Goal: Information Seeking & Learning: Find specific fact

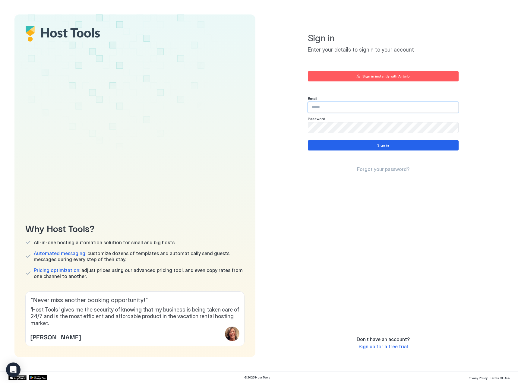
drag, startPoint x: 350, startPoint y: 104, endPoint x: 349, endPoint y: 107, distance: 3.6
click at [349, 107] on input "Input Field" at bounding box center [383, 107] width 150 height 10
paste input "**********"
type input "**********"
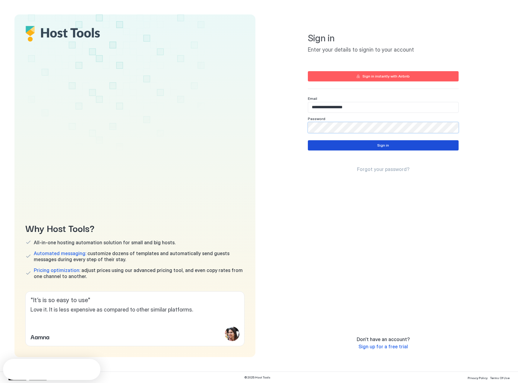
click at [350, 145] on button "Sign in" at bounding box center [383, 145] width 151 height 10
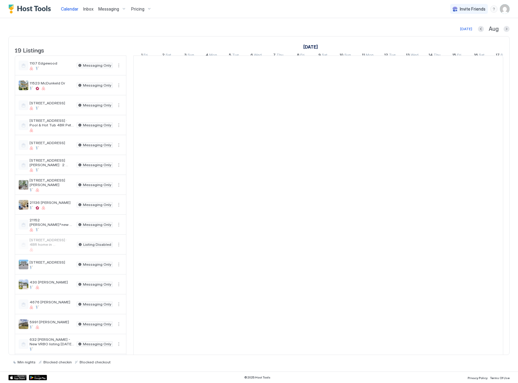
scroll to position [0, 335]
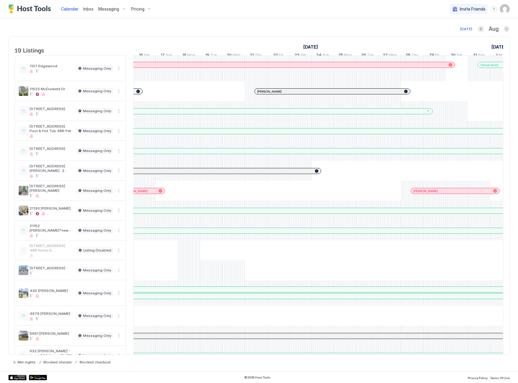
click at [151, 6] on div "Pricing" at bounding box center [141, 9] width 25 height 10
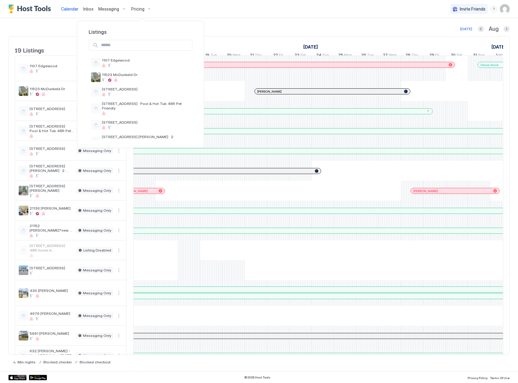
click at [139, 46] on input "Input Field" at bounding box center [145, 45] width 93 height 10
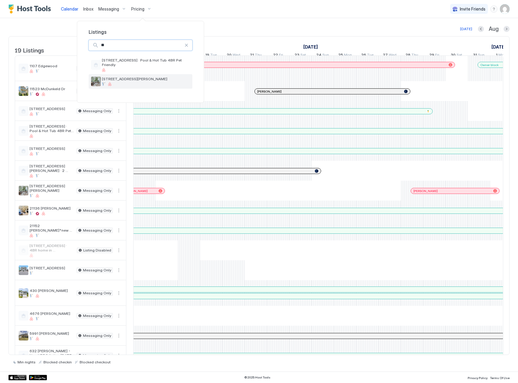
type input "**"
click at [156, 84] on div "[STREET_ADDRESS][PERSON_NAME]" at bounding box center [141, 81] width 104 height 14
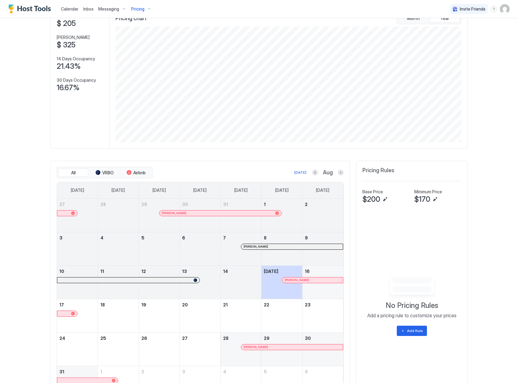
scroll to position [60, 0]
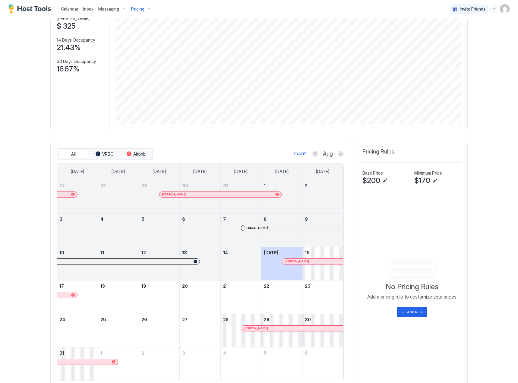
click at [280, 226] on div "[PERSON_NAME]" at bounding box center [292, 228] width 97 height 4
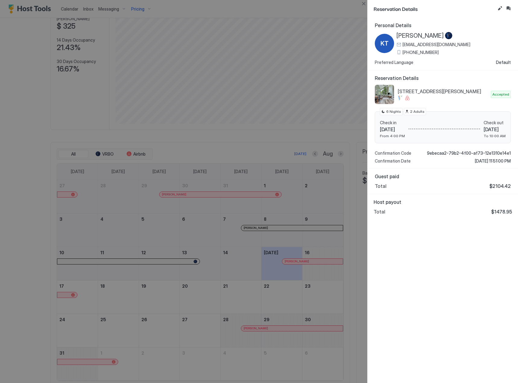
click at [506, 210] on span "$1478.95" at bounding box center [501, 212] width 21 height 6
copy span "$1478.95"
click at [501, 214] on span "$1478.95" at bounding box center [501, 212] width 21 height 6
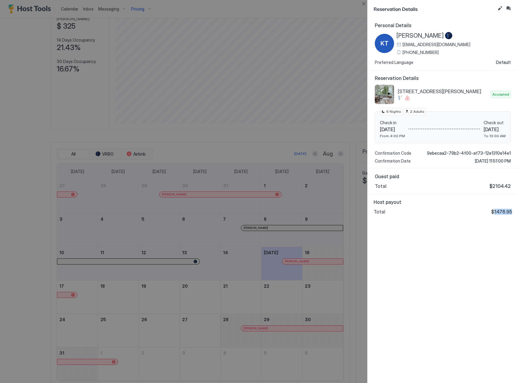
click at [501, 214] on span "$1478.95" at bounding box center [501, 212] width 21 height 6
click at [319, 181] on div at bounding box center [259, 191] width 518 height 383
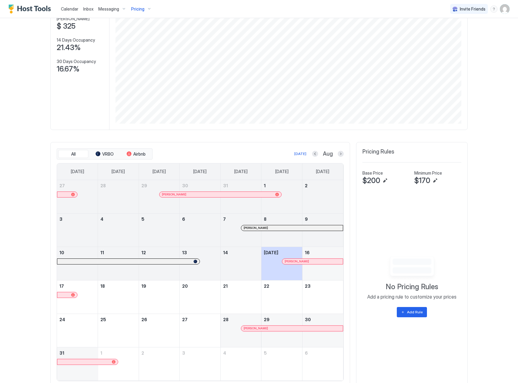
click at [310, 262] on div at bounding box center [312, 261] width 5 height 5
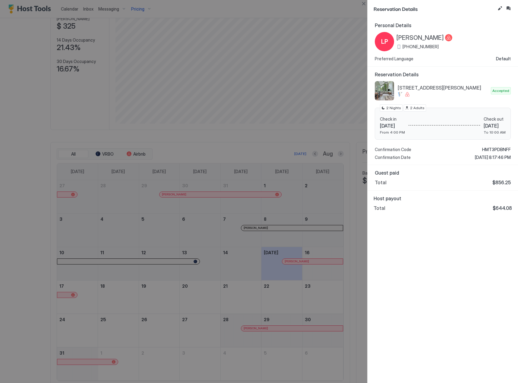
click at [501, 207] on span "$644.08" at bounding box center [502, 208] width 19 height 6
copy span "644.08"
click at [435, 229] on div "Personal Details LP [PERSON_NAME] [PHONE_NUMBER] Preferred Language Default Res…" at bounding box center [443, 199] width 150 height 365
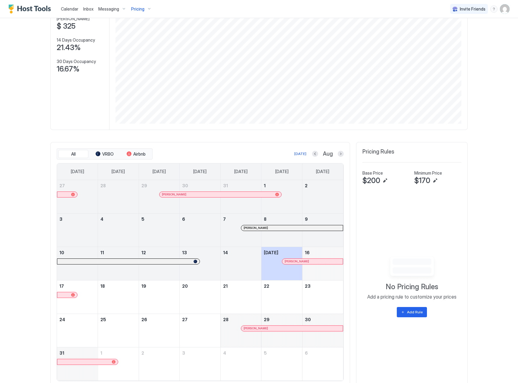
click at [261, 330] on div at bounding box center [263, 328] width 5 height 5
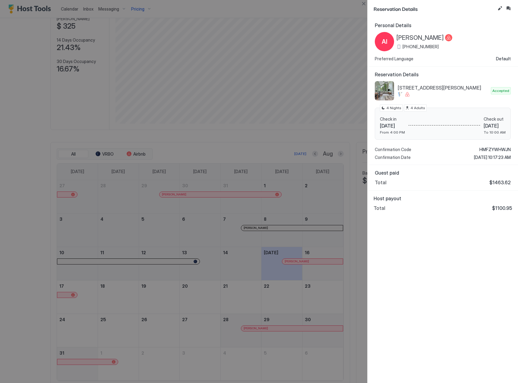
click at [503, 209] on span "$1100.95" at bounding box center [502, 208] width 20 height 6
copy span "1100.95"
click at [278, 228] on div at bounding box center [259, 191] width 518 height 383
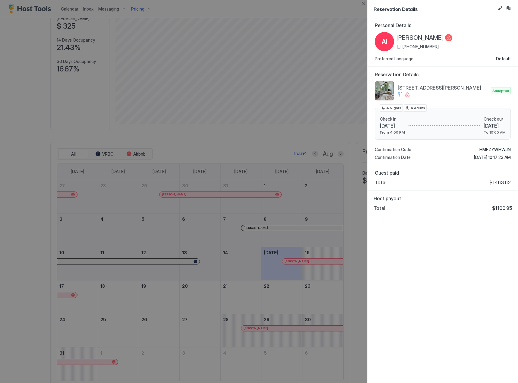
click at [308, 229] on div at bounding box center [259, 191] width 518 height 383
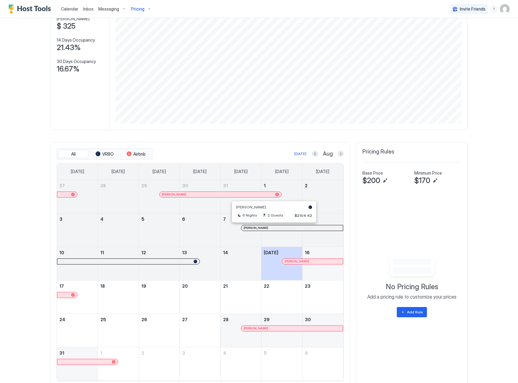
click at [271, 226] on div at bounding box center [272, 228] width 5 height 5
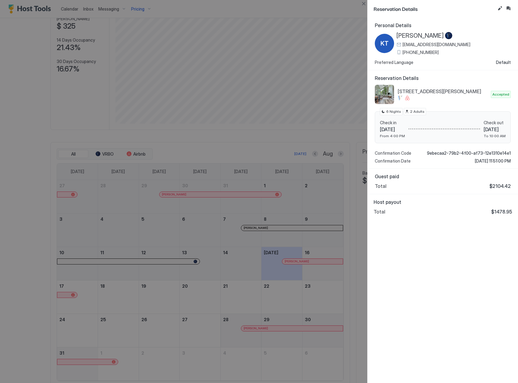
click at [296, 220] on div at bounding box center [259, 191] width 518 height 383
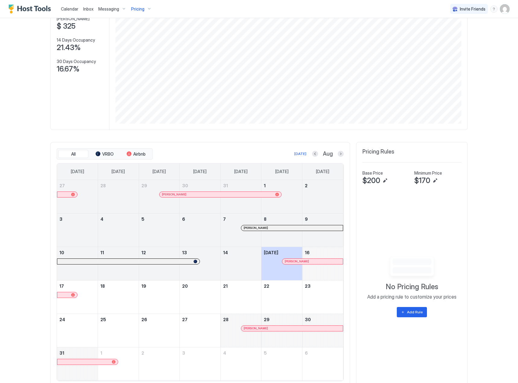
click at [138, 8] on span "Pricing" at bounding box center [137, 8] width 13 height 5
click at [135, 46] on input "Input Field" at bounding box center [145, 45] width 93 height 10
type input "**"
click at [122, 60] on span "430 [PERSON_NAME]" at bounding box center [126, 60] width 49 height 5
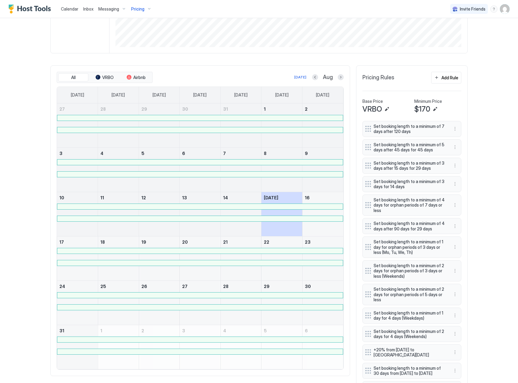
scroll to position [181, 0]
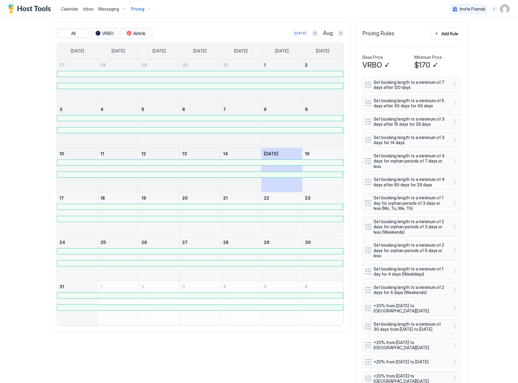
drag, startPoint x: 125, startPoint y: 7, endPoint x: 129, endPoint y: 9, distance: 4.5
click at [127, 8] on div "Messaging" at bounding box center [112, 9] width 33 height 10
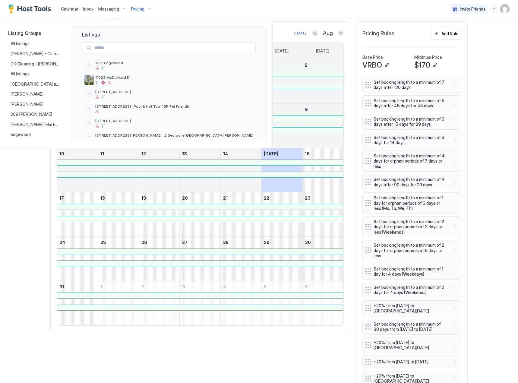
click at [129, 48] on input "Input Field" at bounding box center [173, 48] width 163 height 10
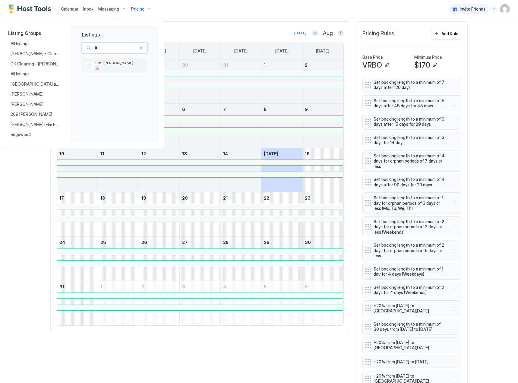
type input "**"
click at [103, 66] on div "939 [PERSON_NAME]" at bounding box center [119, 65] width 49 height 9
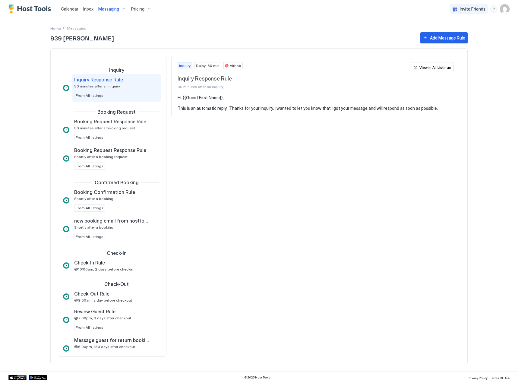
click at [141, 12] on div "Pricing" at bounding box center [141, 9] width 25 height 10
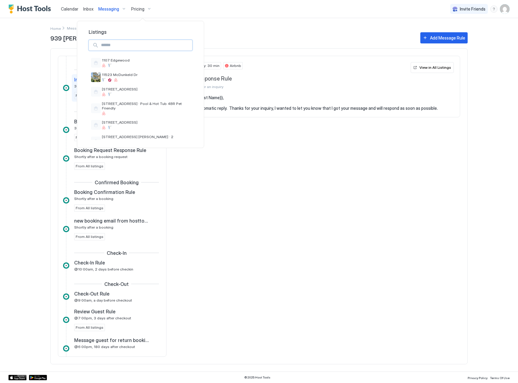
click at [118, 47] on input "Input Field" at bounding box center [145, 45] width 93 height 10
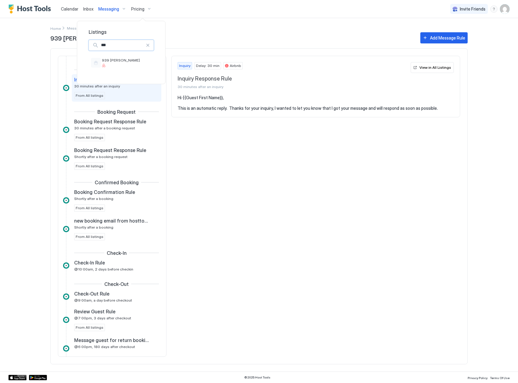
type input "***"
click at [137, 71] on div "939 [PERSON_NAME]" at bounding box center [121, 65] width 77 height 21
click at [146, 61] on span "939 [PERSON_NAME]" at bounding box center [126, 60] width 49 height 5
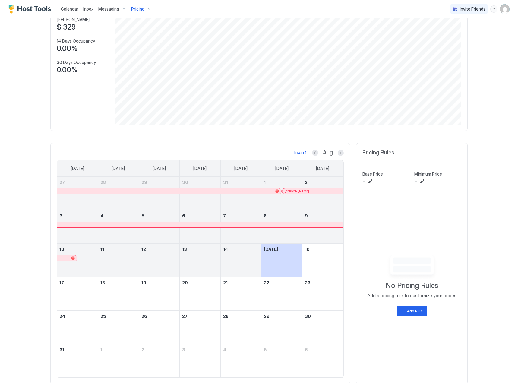
scroll to position [60, 0]
click at [315, 191] on div at bounding box center [317, 190] width 5 height 5
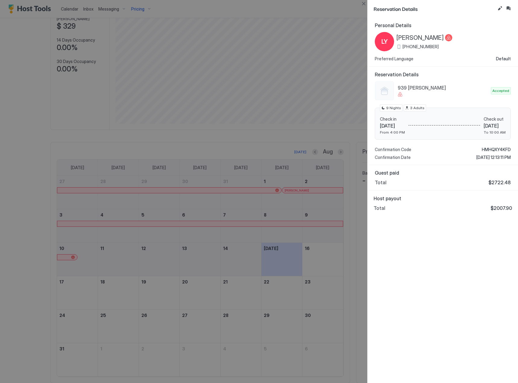
click at [499, 211] on span "$2007.90" at bounding box center [501, 208] width 21 height 6
copy span "2007.90"
click at [68, 126] on div at bounding box center [259, 191] width 518 height 383
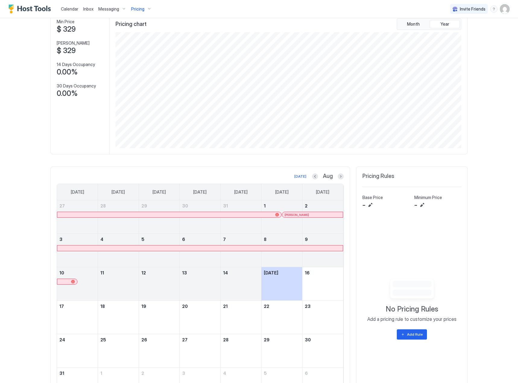
scroll to position [30, 0]
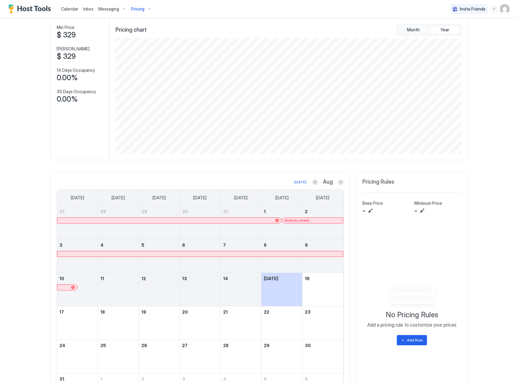
click at [142, 11] on span "Pricing" at bounding box center [137, 8] width 13 height 5
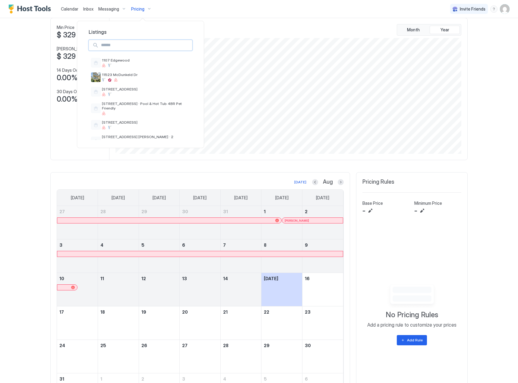
click at [145, 45] on input "Input Field" at bounding box center [145, 45] width 93 height 10
type input "***"
click at [140, 60] on span "1107 Edgewood" at bounding box center [126, 60] width 49 height 5
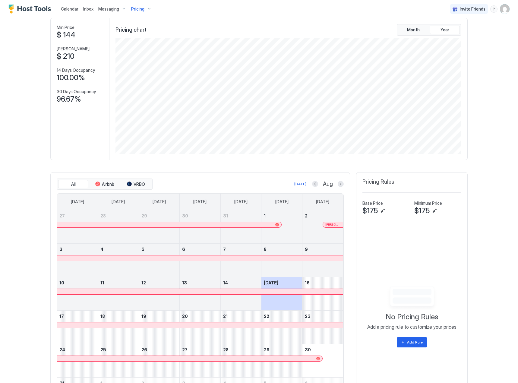
click at [331, 226] on div "[PERSON_NAME]" at bounding box center [333, 224] width 20 height 5
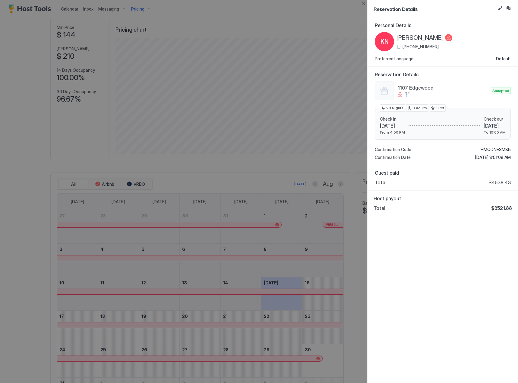
click at [502, 207] on span "$3521.88" at bounding box center [501, 208] width 21 height 6
copy span "3521.88"
click at [331, 200] on div at bounding box center [259, 191] width 518 height 383
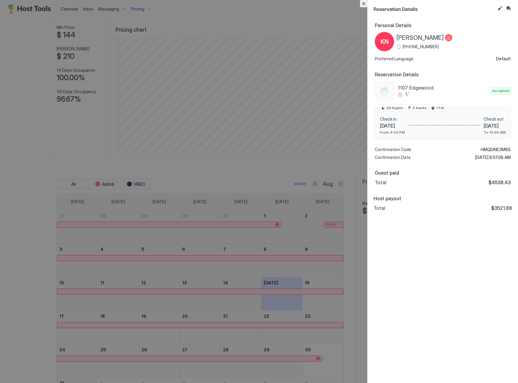
click at [365, 1] on button "Close" at bounding box center [363, 3] width 7 height 7
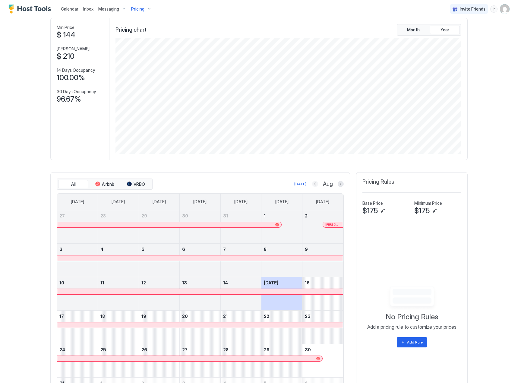
click at [312, 183] on button "Previous month" at bounding box center [315, 184] width 6 height 6
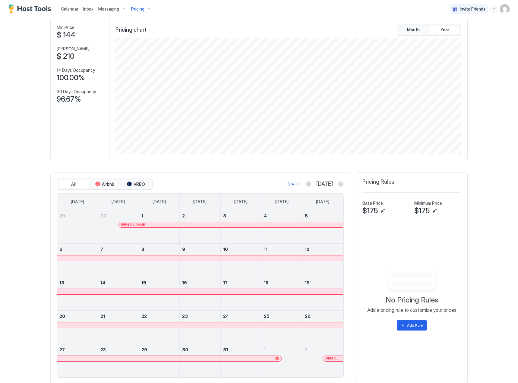
click at [311, 183] on div "[DATE] [DATE]" at bounding box center [249, 183] width 190 height 7
click at [311, 183] on button "Previous month" at bounding box center [308, 184] width 6 height 6
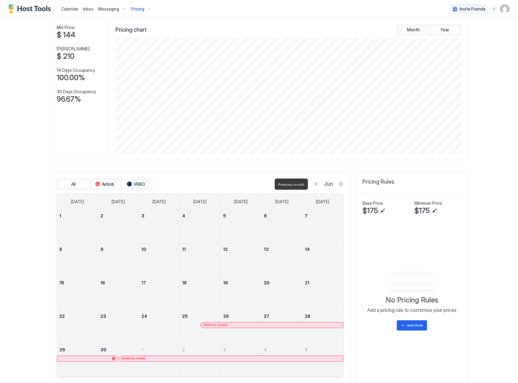
click at [316, 183] on button "Previous month" at bounding box center [316, 184] width 6 height 6
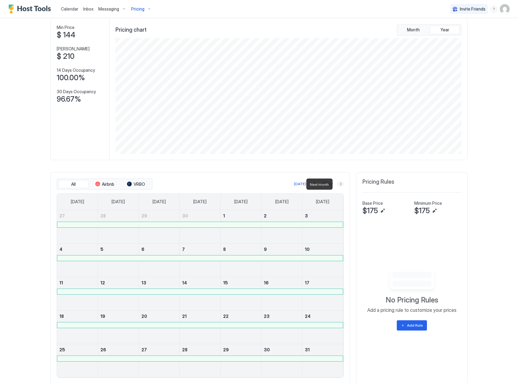
click at [339, 184] on button "Next month" at bounding box center [341, 184] width 6 height 6
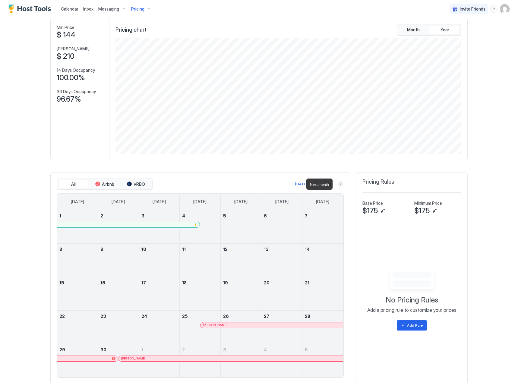
click at [339, 184] on button "Next month" at bounding box center [341, 184] width 6 height 6
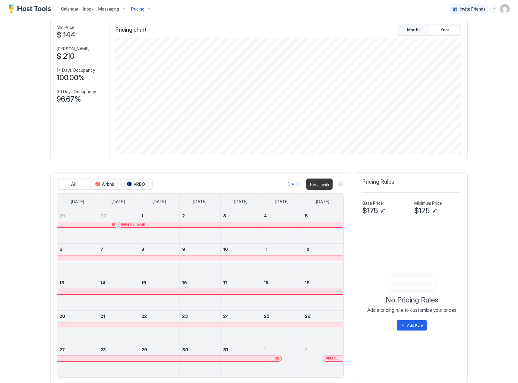
click at [339, 184] on button "Next month" at bounding box center [341, 184] width 6 height 6
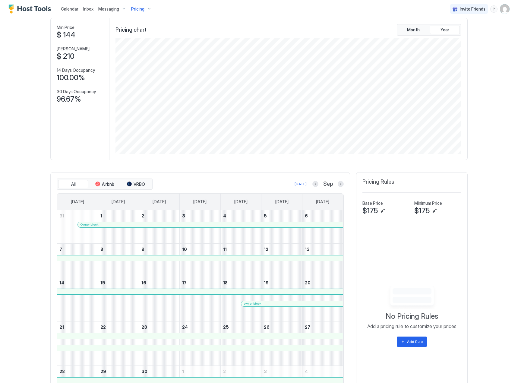
click at [138, 11] on span "Pricing" at bounding box center [137, 8] width 13 height 5
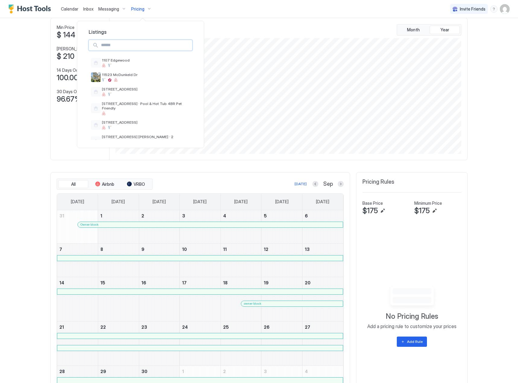
click at [147, 45] on input "Input Field" at bounding box center [145, 45] width 93 height 10
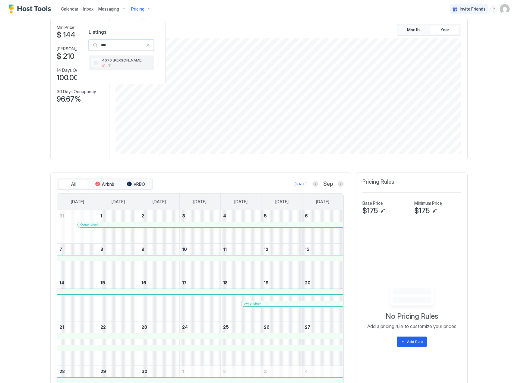
type input "***"
click at [142, 58] on div "4676 [PERSON_NAME]" at bounding box center [121, 63] width 60 height 10
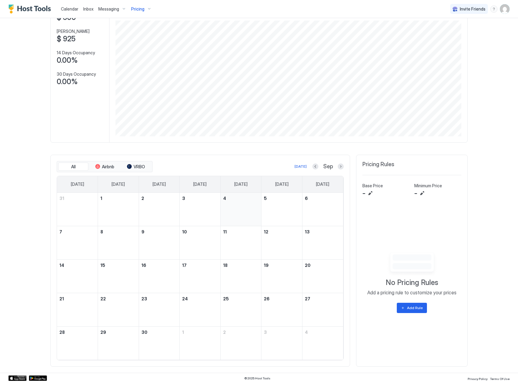
scroll to position [48, 0]
click at [315, 164] on button "Previous month" at bounding box center [315, 166] width 6 height 6
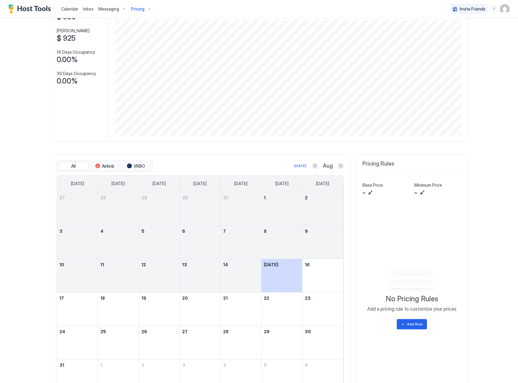
scroll to position [78, 0]
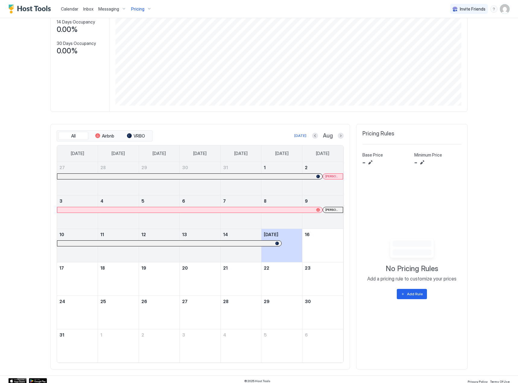
click at [328, 178] on div at bounding box center [330, 176] width 5 height 5
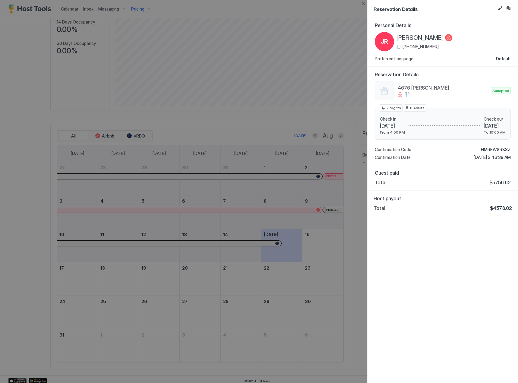
click at [504, 209] on span "$4573.02" at bounding box center [501, 208] width 22 height 6
copy span "4573.02"
click at [367, 2] on button "Close" at bounding box center [363, 3] width 7 height 7
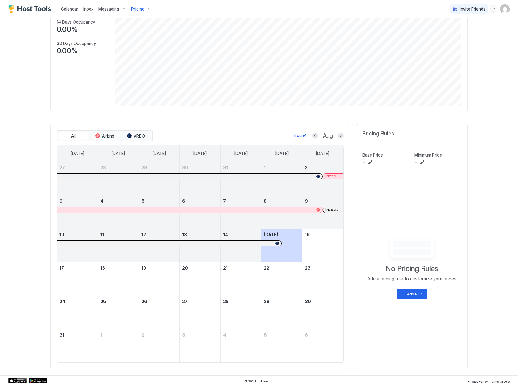
click at [331, 207] on div "[PERSON_NAME]" at bounding box center [333, 209] width 20 height 5
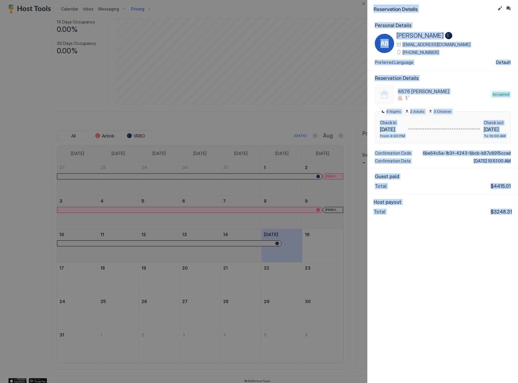
click at [379, 159] on span "Confirmation Date" at bounding box center [393, 160] width 36 height 5
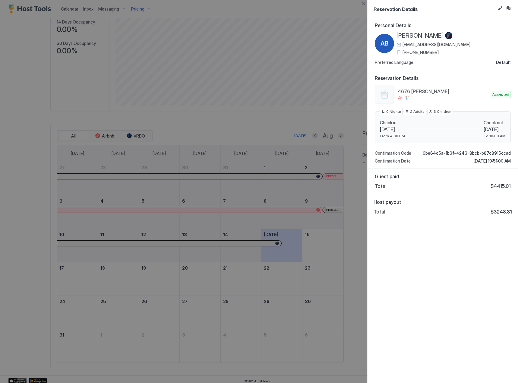
click at [494, 209] on span "$3248.31" at bounding box center [501, 212] width 21 height 6
copy span "3248.31"
click at [366, 6] on button "Close" at bounding box center [363, 3] width 7 height 7
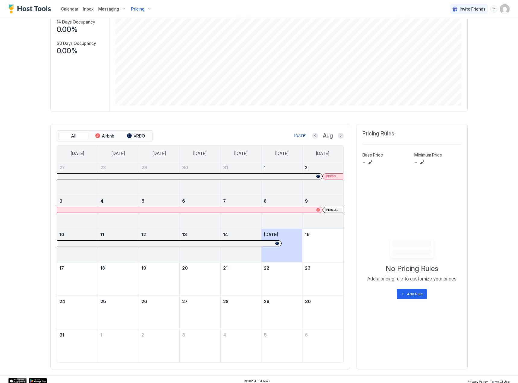
click at [0, 0] on div at bounding box center [0, 0] width 0 height 0
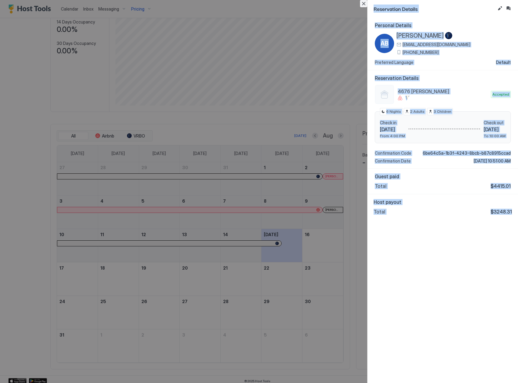
click at [365, 5] on button "Close" at bounding box center [363, 3] width 7 height 7
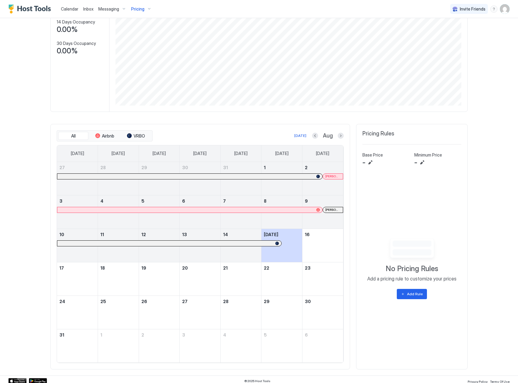
click at [141, 7] on span "Pricing" at bounding box center [137, 8] width 13 height 5
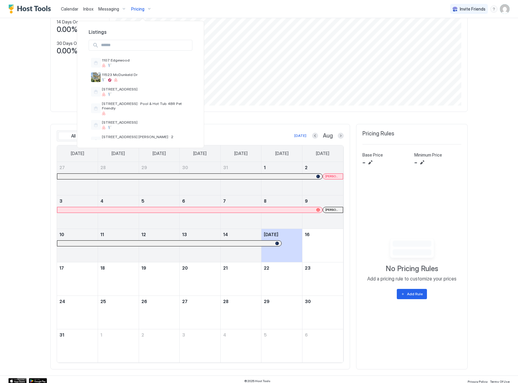
click at [149, 48] on input "Input Field" at bounding box center [145, 45] width 93 height 10
type input "**"
click at [40, 126] on div at bounding box center [259, 191] width 518 height 383
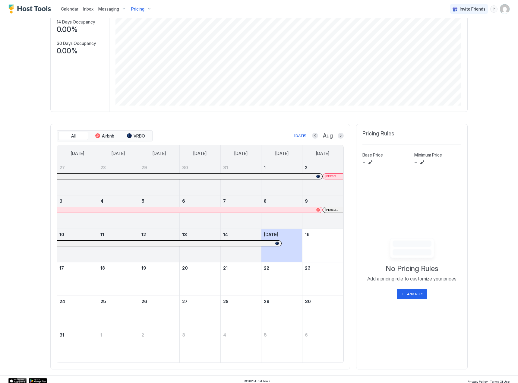
click at [143, 10] on span "Pricing" at bounding box center [137, 8] width 13 height 5
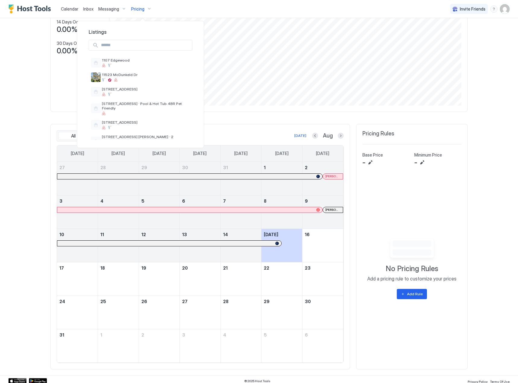
click at [128, 40] on input "Input Field" at bounding box center [145, 45] width 93 height 10
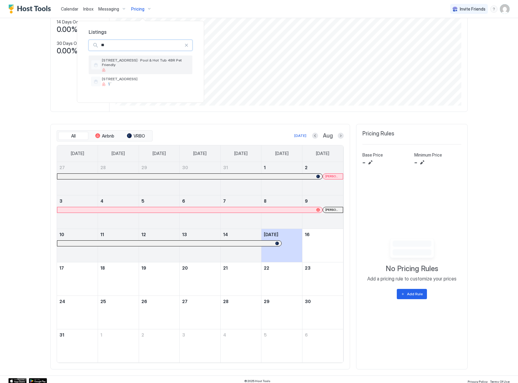
type input "**"
click at [129, 62] on span "[STREET_ADDRESS] · Pool & Hot Tub 4BR Pet Friendly" at bounding box center [146, 62] width 88 height 9
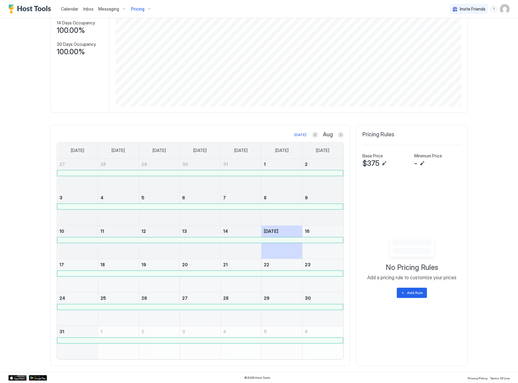
click at [133, 10] on span "Pricing" at bounding box center [137, 8] width 13 height 5
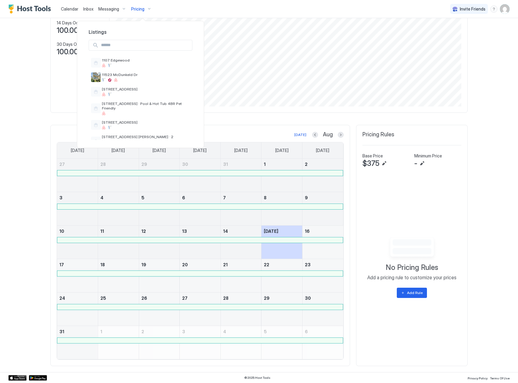
click at [123, 46] on input "Input Field" at bounding box center [145, 45] width 93 height 10
type input "**"
click at [121, 63] on div "[STREET_ADDRESS]" at bounding box center [126, 62] width 49 height 9
